Goal: Transaction & Acquisition: Purchase product/service

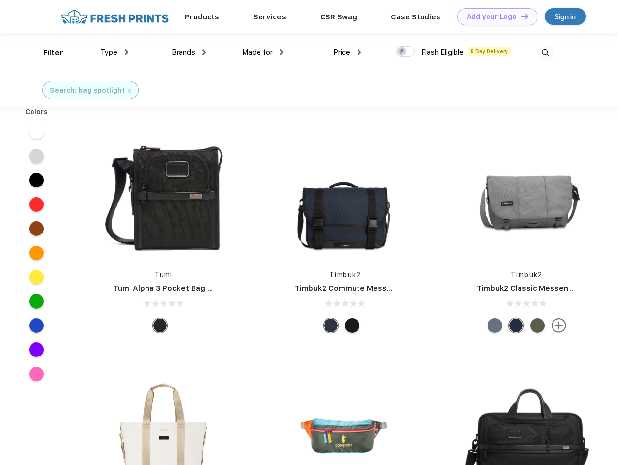
click at [493, 16] on link "Add your Logo Design Tool" at bounding box center [497, 16] width 80 height 17
click at [0, 0] on div "Design Tool" at bounding box center [0, 0] width 0 height 0
click at [520, 16] on link "Add your Logo Design Tool" at bounding box center [497, 16] width 80 height 17
click at [47, 53] on div "Filter" at bounding box center [53, 53] width 20 height 11
click at [114, 52] on span "Type" at bounding box center [108, 52] width 17 height 9
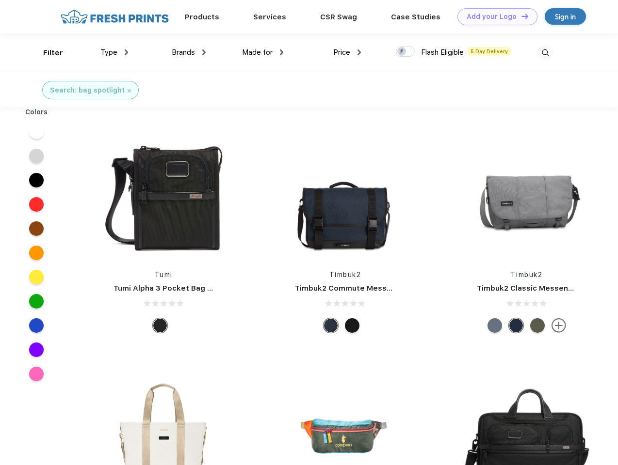
click at [189, 52] on span "Brands" at bounding box center [183, 52] width 23 height 9
click at [263, 52] on span "Made for" at bounding box center [257, 52] width 31 height 9
click at [347, 52] on span "Price" at bounding box center [341, 52] width 17 height 9
click at [405, 52] on div at bounding box center [405, 51] width 19 height 11
click at [402, 52] on input "checkbox" at bounding box center [399, 49] width 6 height 6
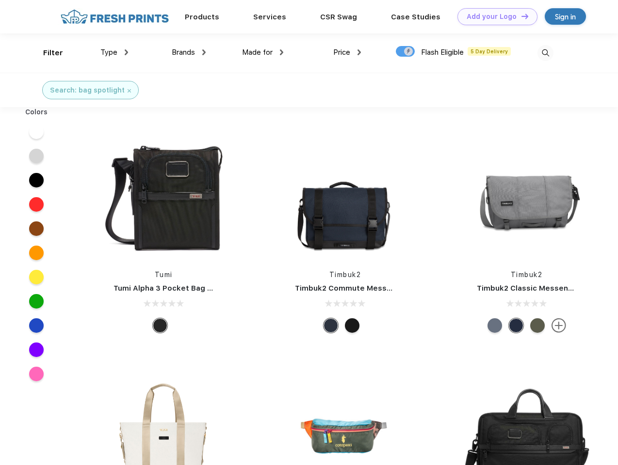
click at [545, 53] on img at bounding box center [545, 53] width 16 height 16
